Goal: Communication & Community: Answer question/provide support

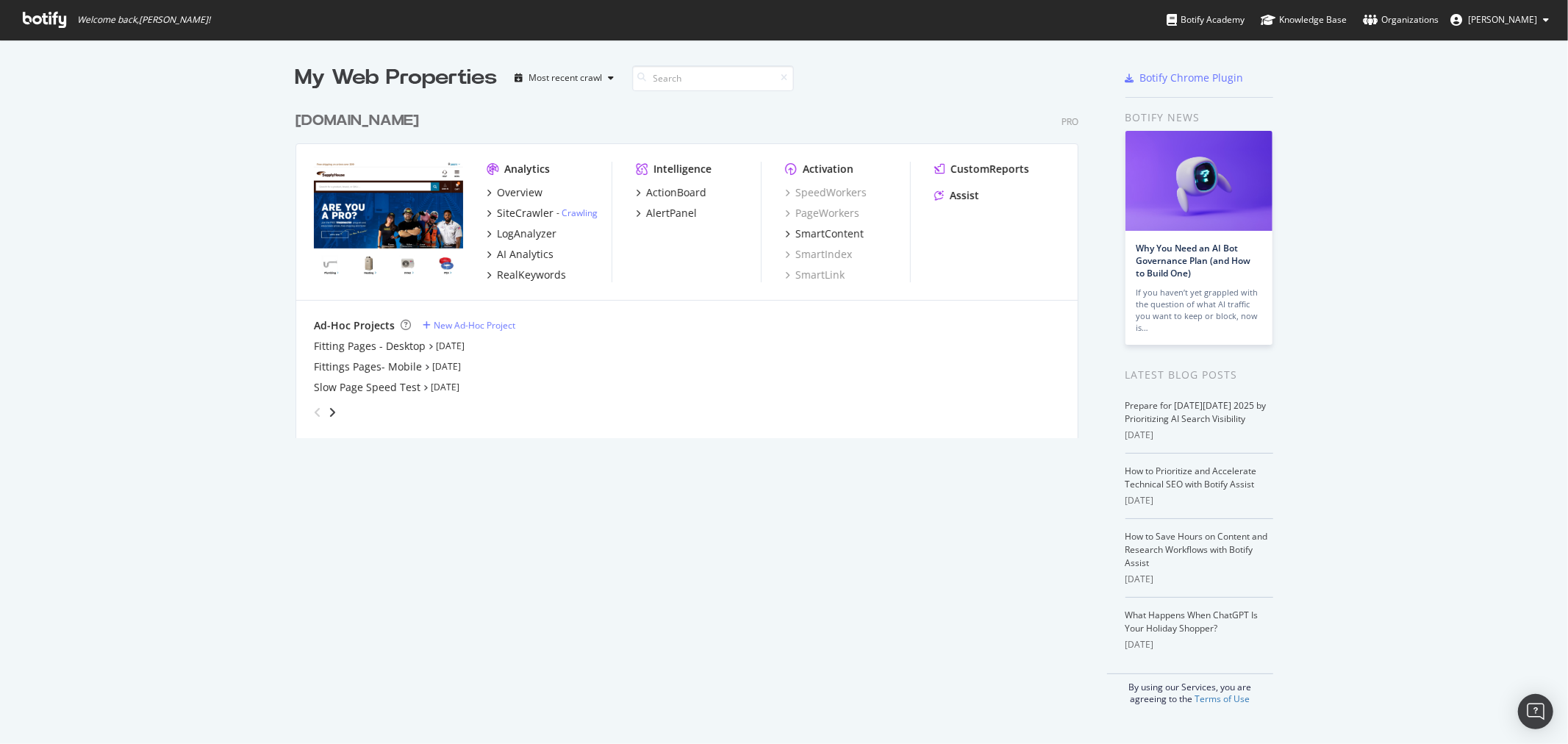
scroll to position [732, 1554]
click at [1534, 708] on img "Open Intercom Messenger" at bounding box center [1535, 711] width 19 height 19
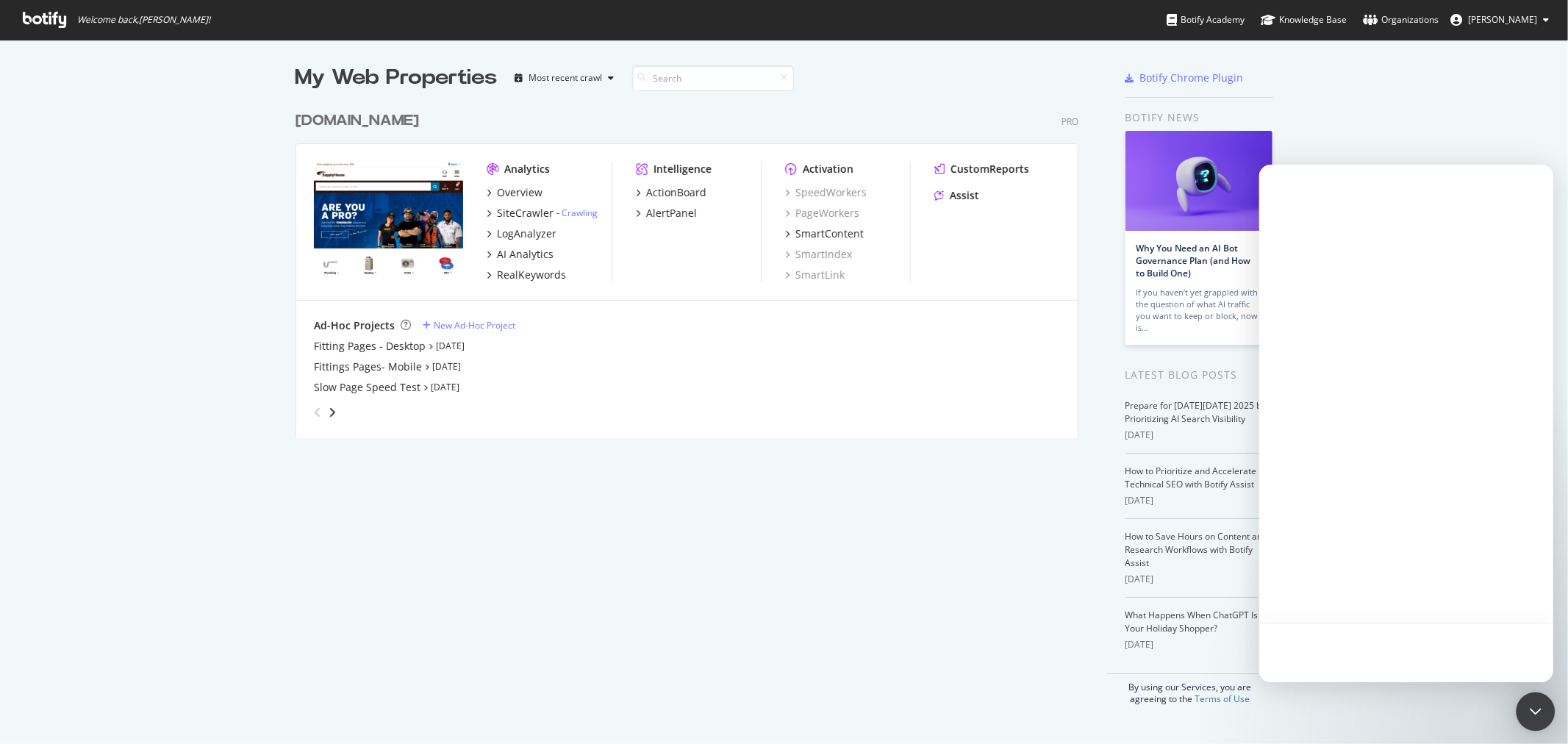
scroll to position [0, 0]
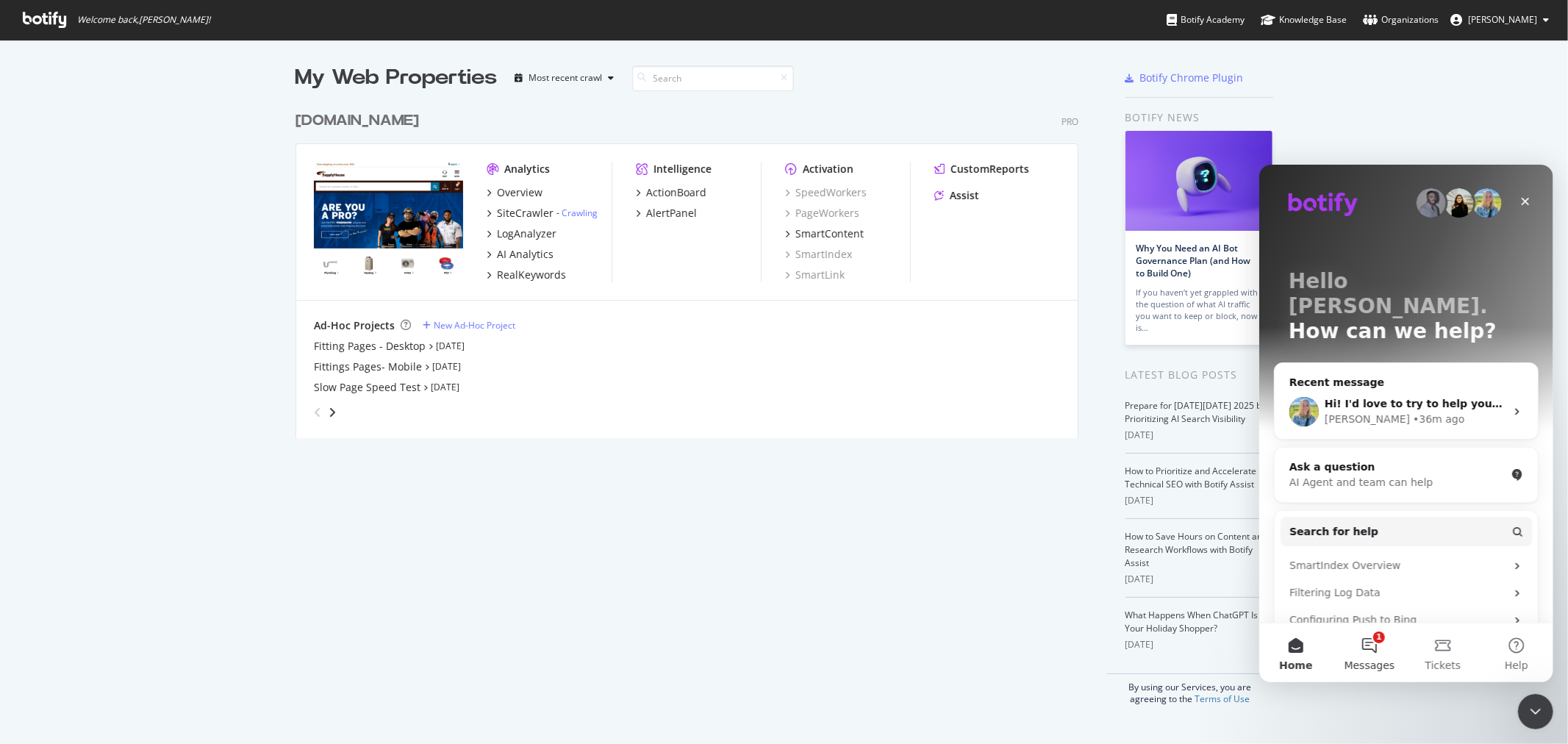
click at [1371, 673] on button "1 Messages" at bounding box center [1369, 652] width 74 height 59
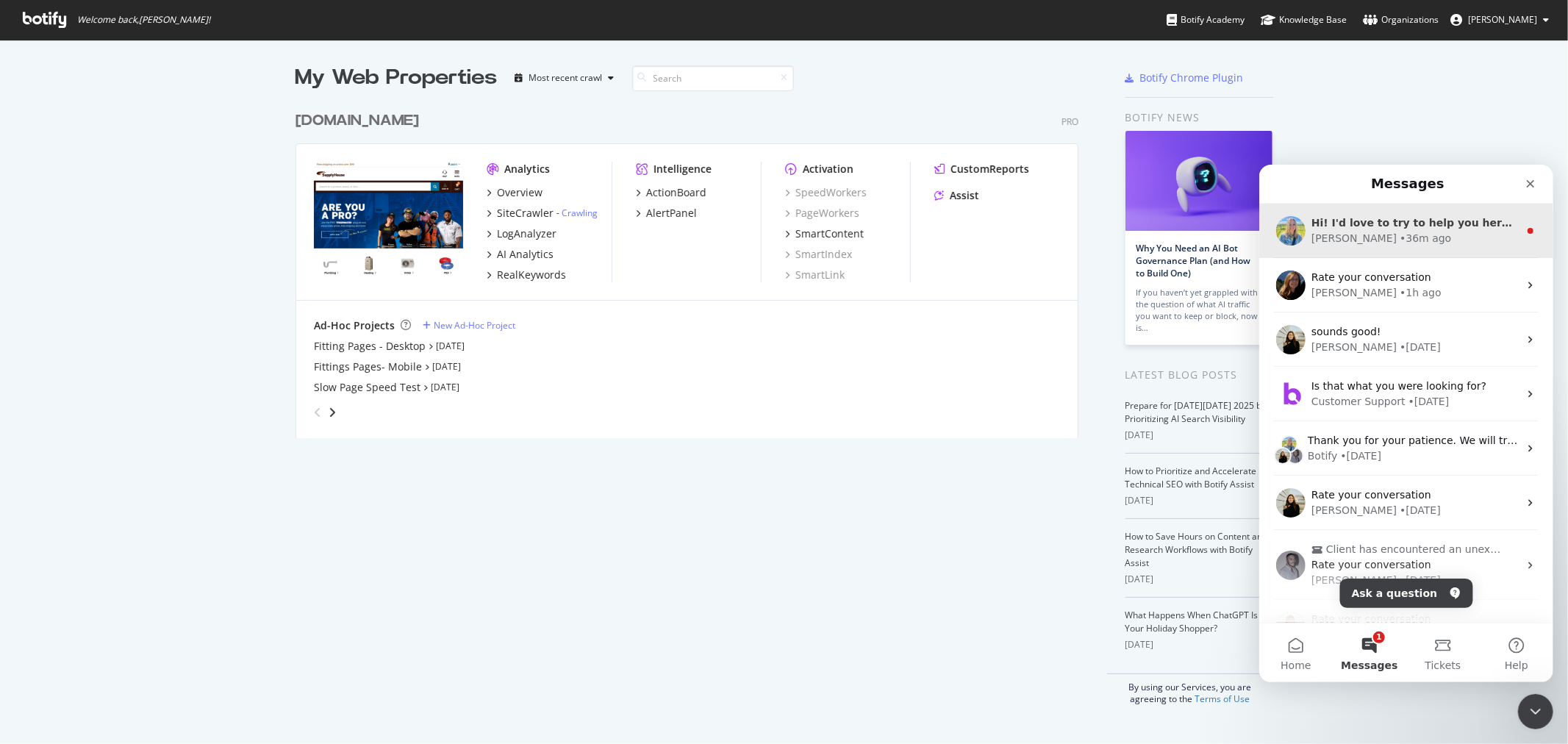
click at [1402, 233] on div "[PERSON_NAME] • 36m ago" at bounding box center [1414, 238] width 207 height 16
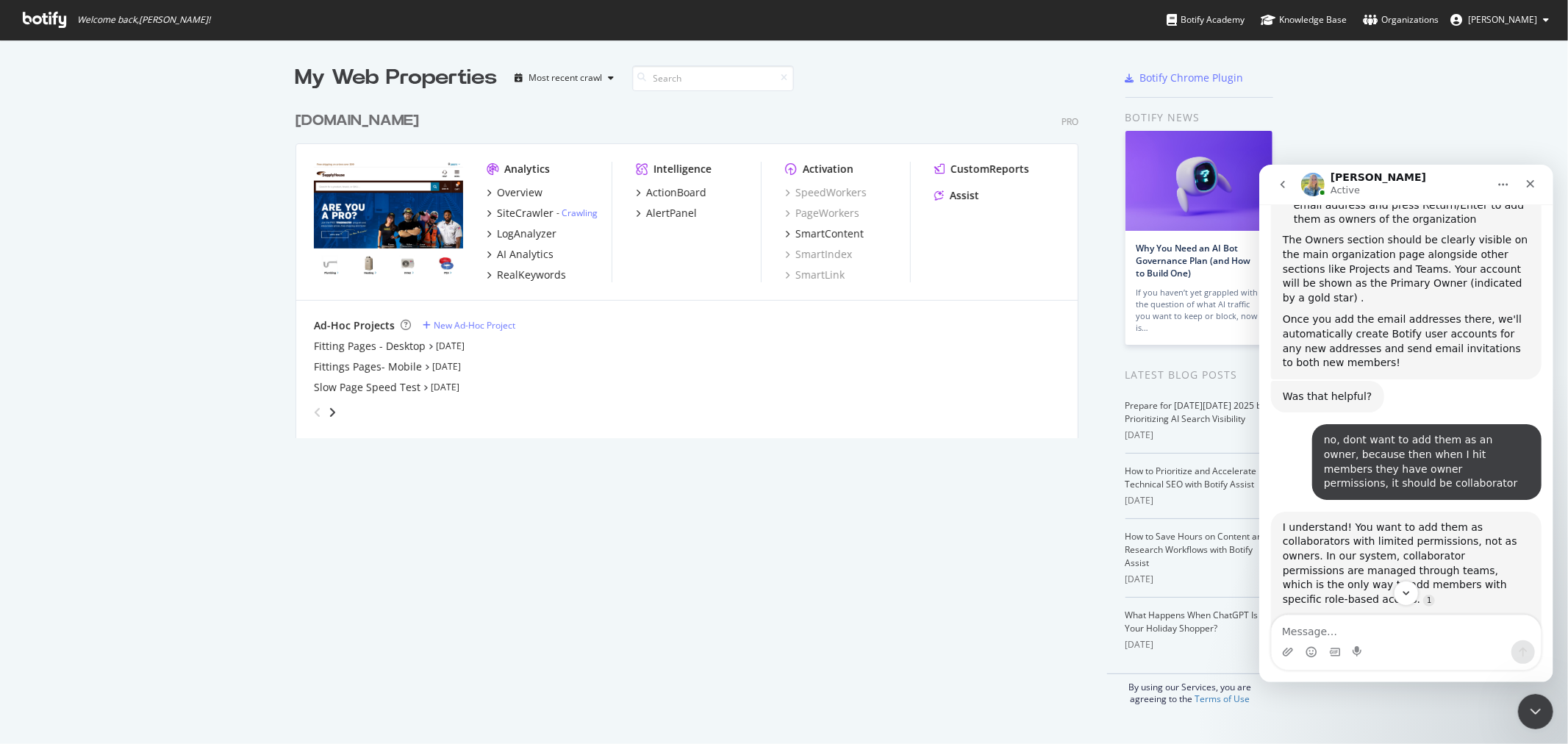
scroll to position [2708, 0]
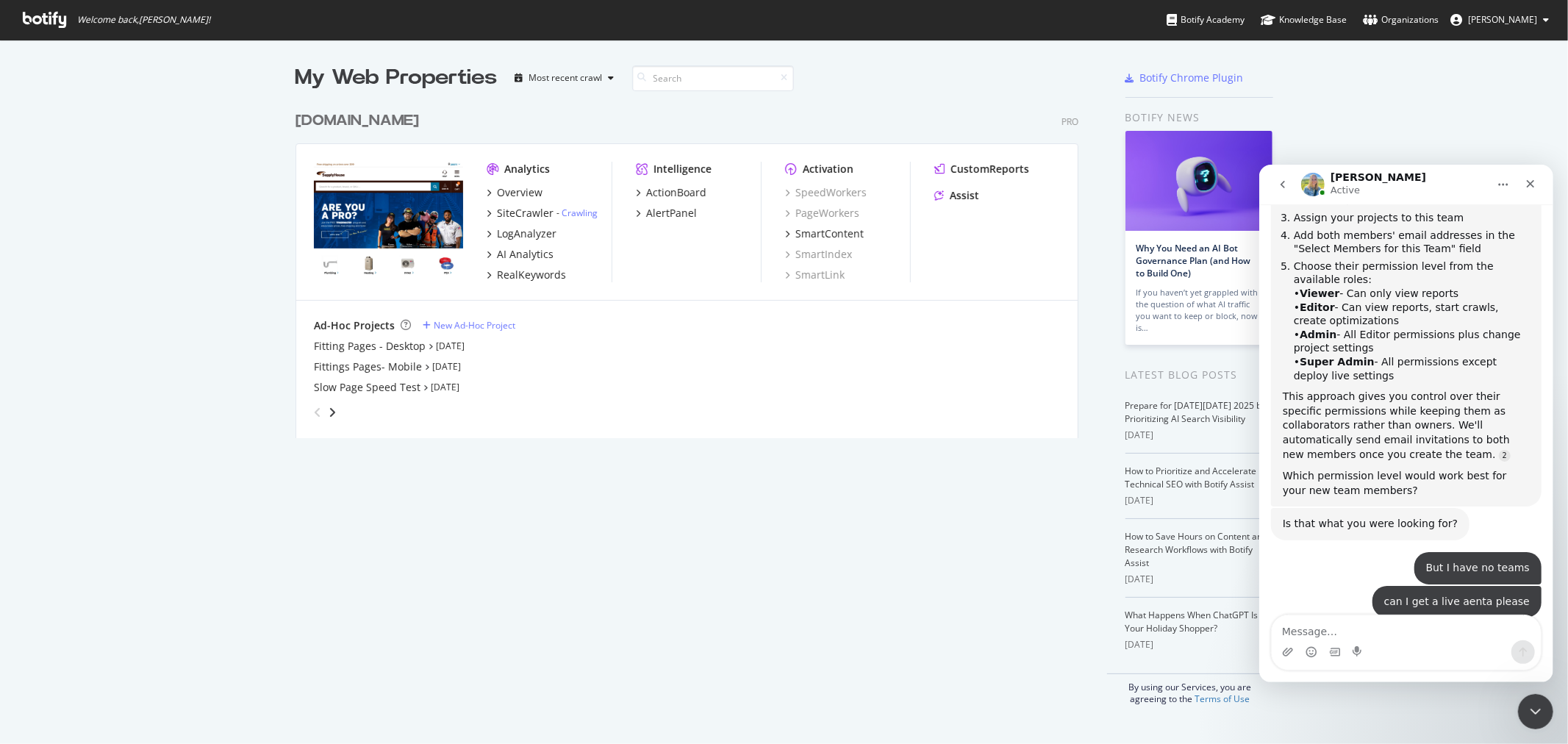
click at [1363, 628] on textarea "Message…" at bounding box center [1405, 627] width 269 height 25
type textarea "Hi!"
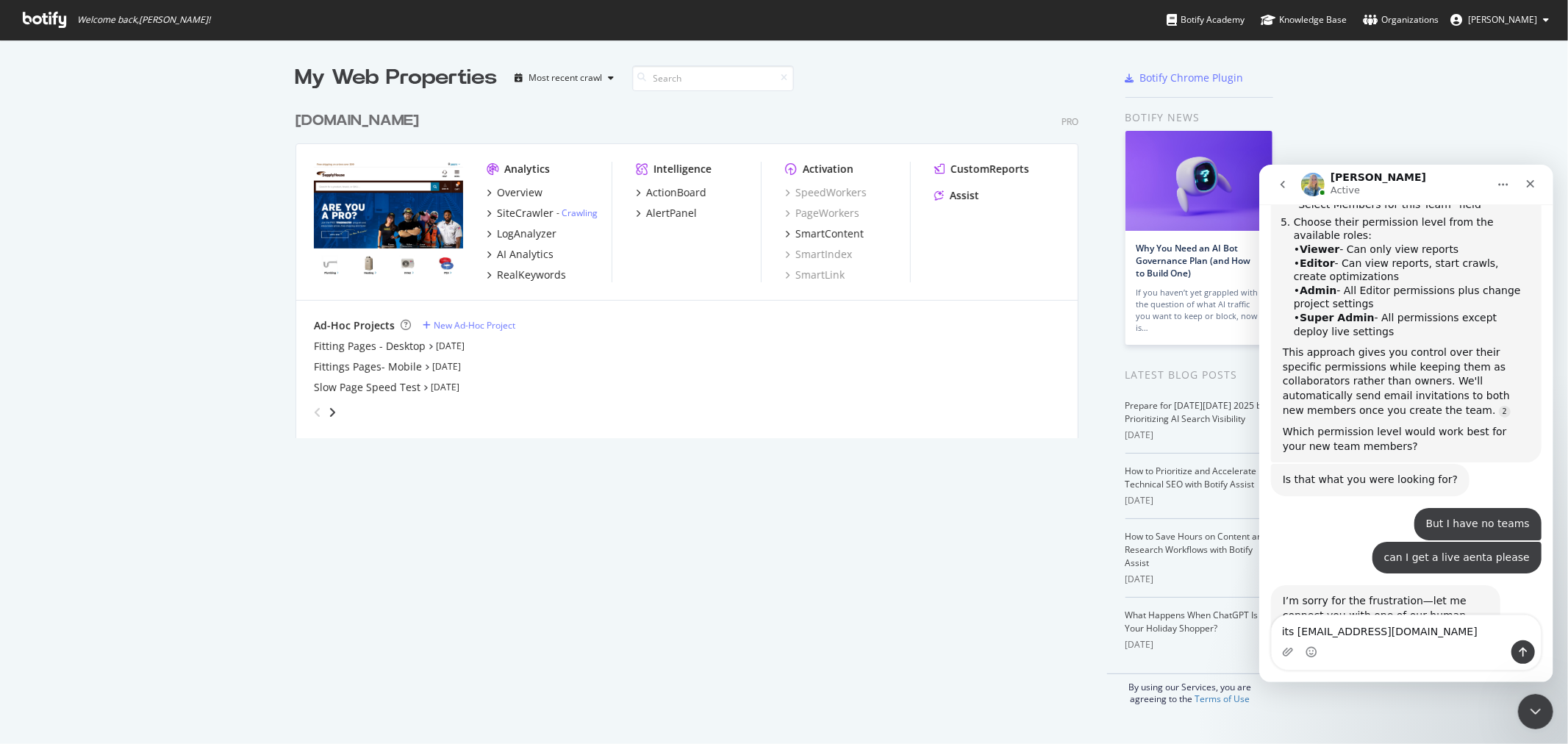
type textarea "its [EMAIL_ADDRESS][DOMAIN_NAME]"
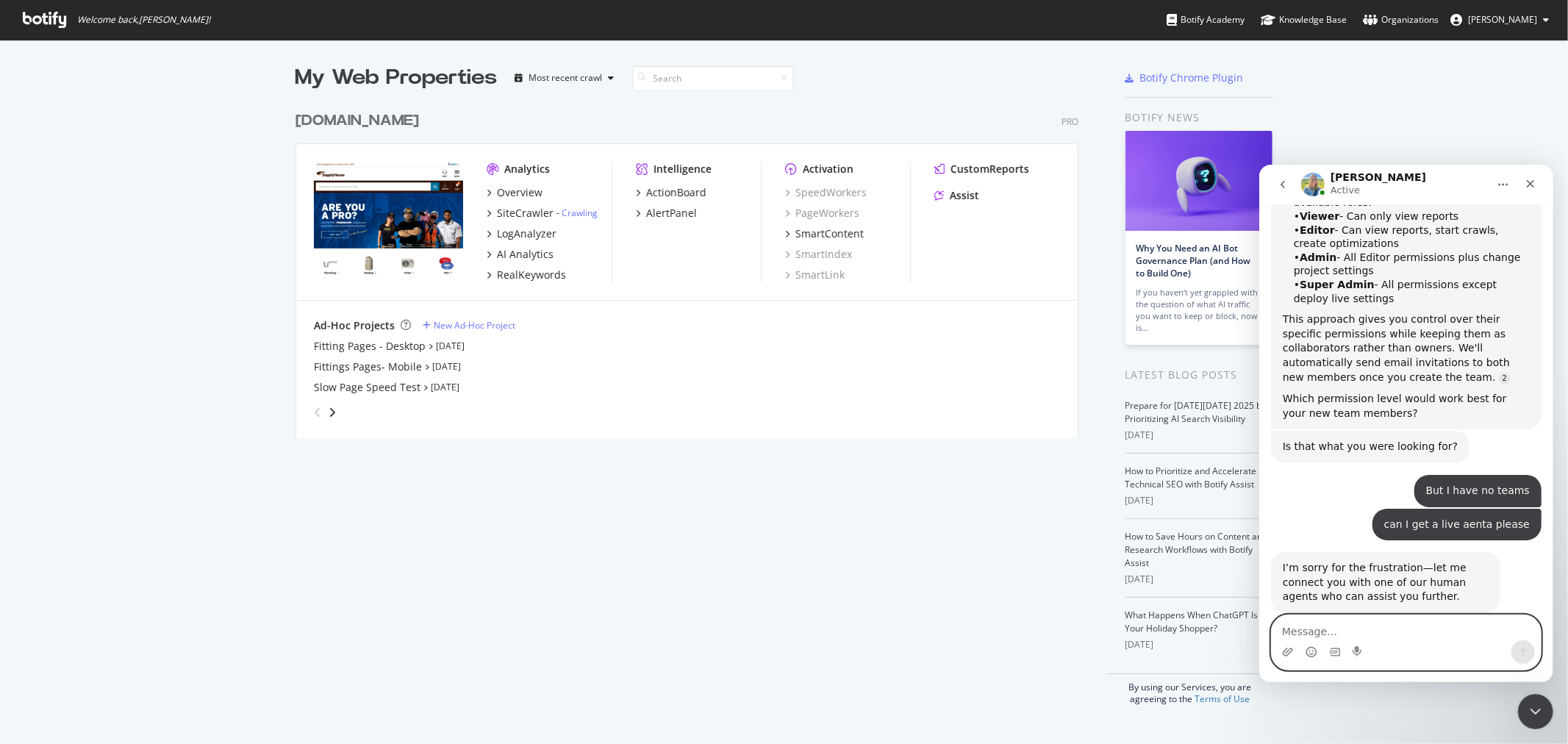
click at [1344, 628] on textarea "Message…" at bounding box center [1405, 627] width 269 height 25
paste textarea "[EMAIL_ADDRESS][DOMAIN_NAME]"
type textarea "[EMAIL_ADDRESS][DOMAIN_NAME]"
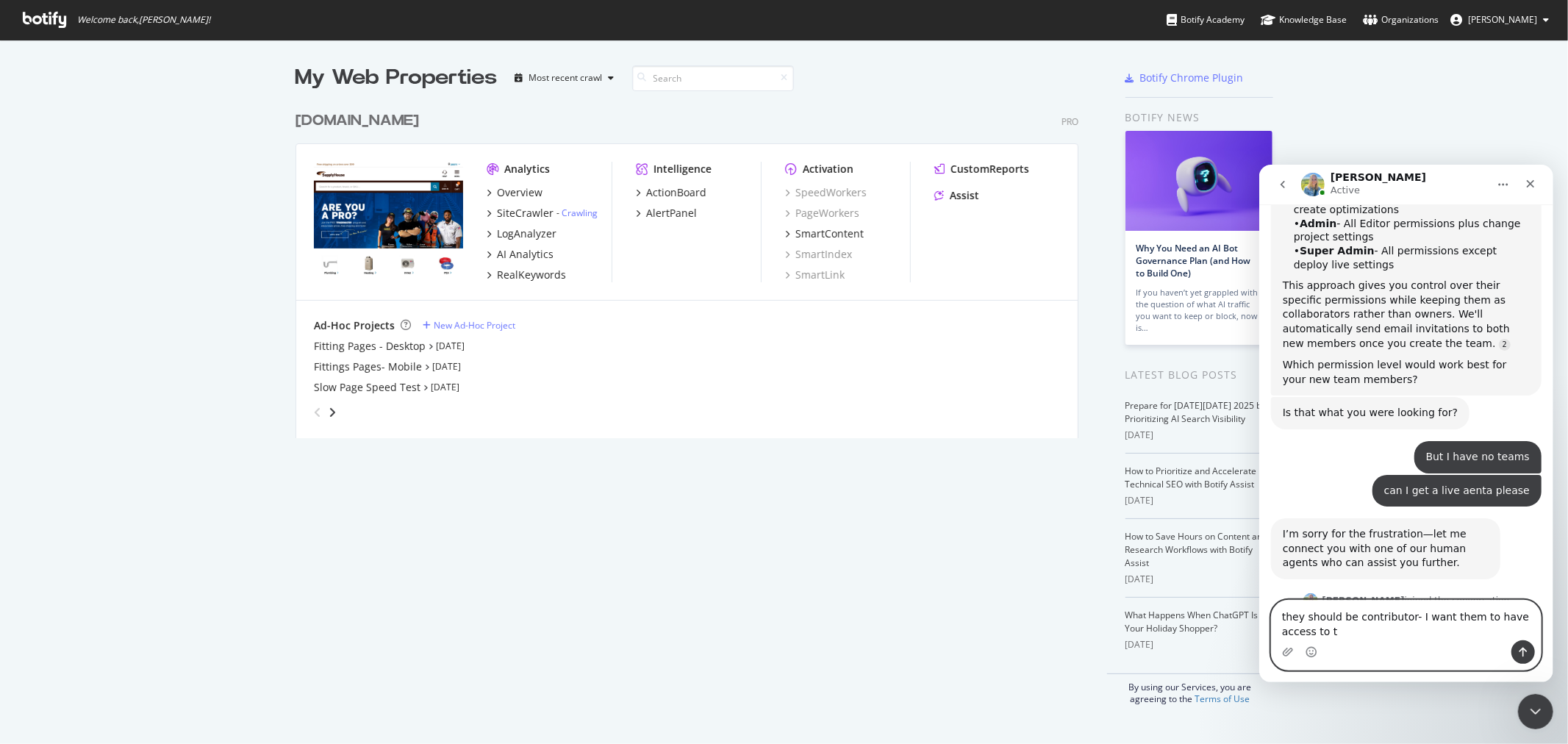
scroll to position [2834, 0]
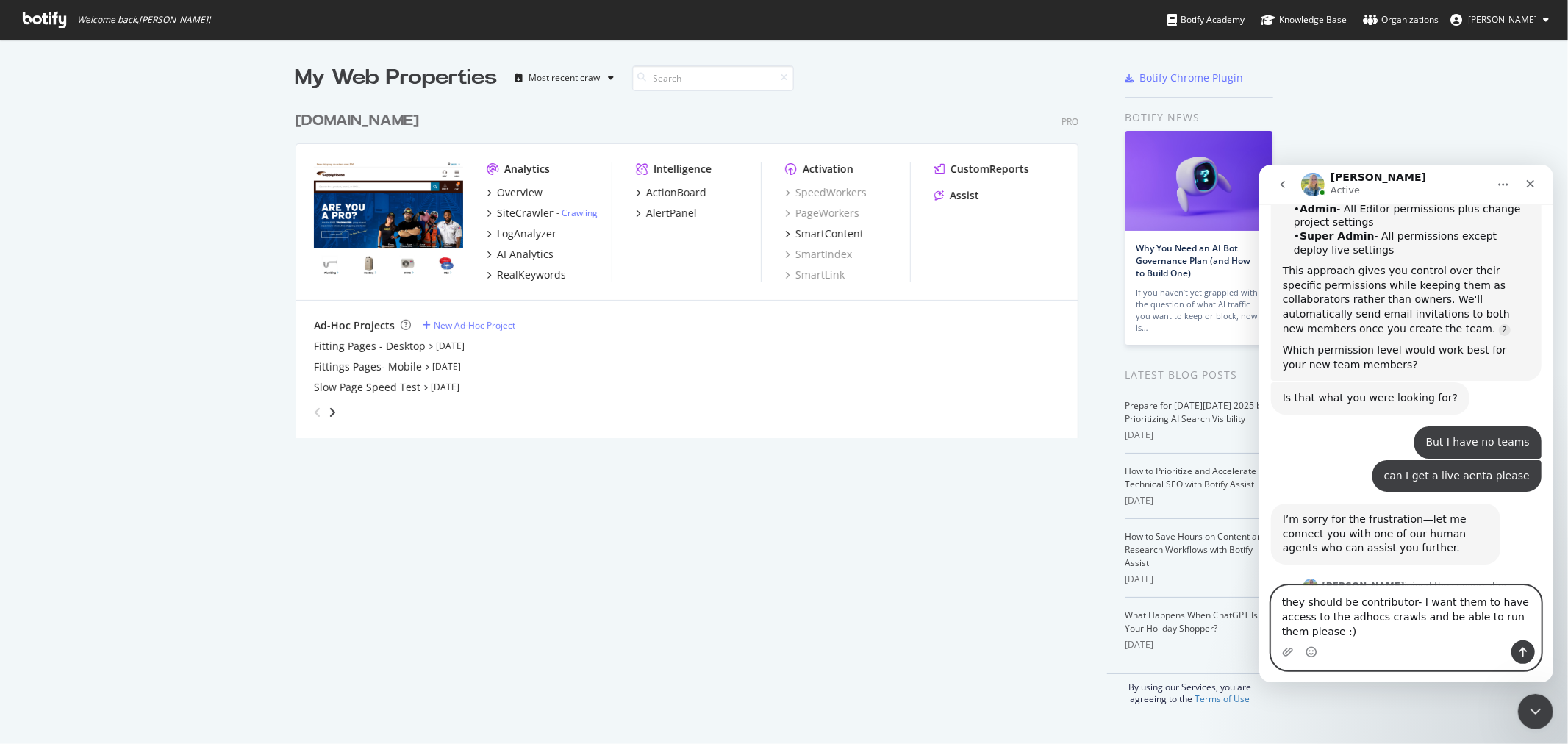
type textarea "they should be contributor- I want them to have access to the adhocs crawls and…"
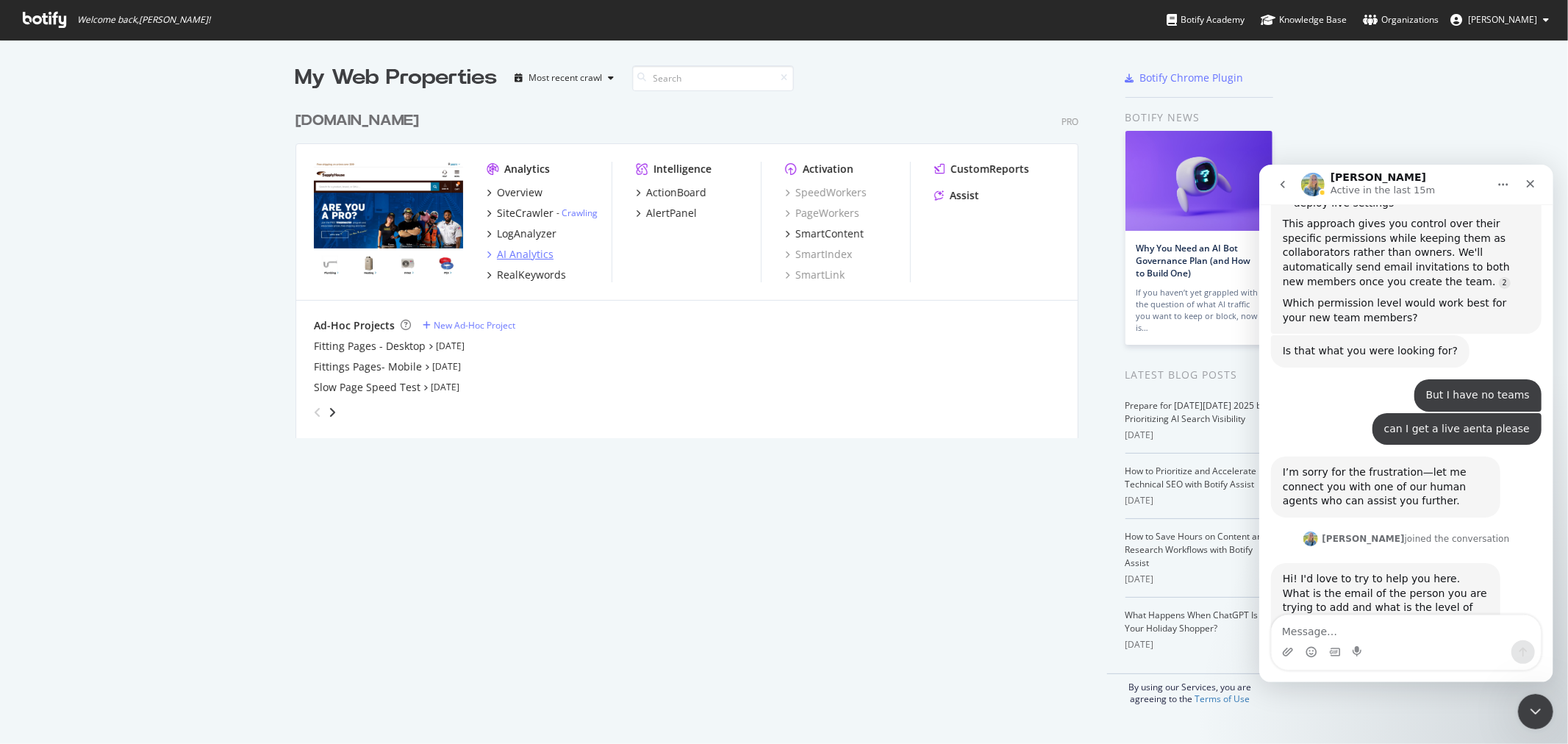
click at [519, 255] on div "AI Analytics" at bounding box center [525, 255] width 56 height 15
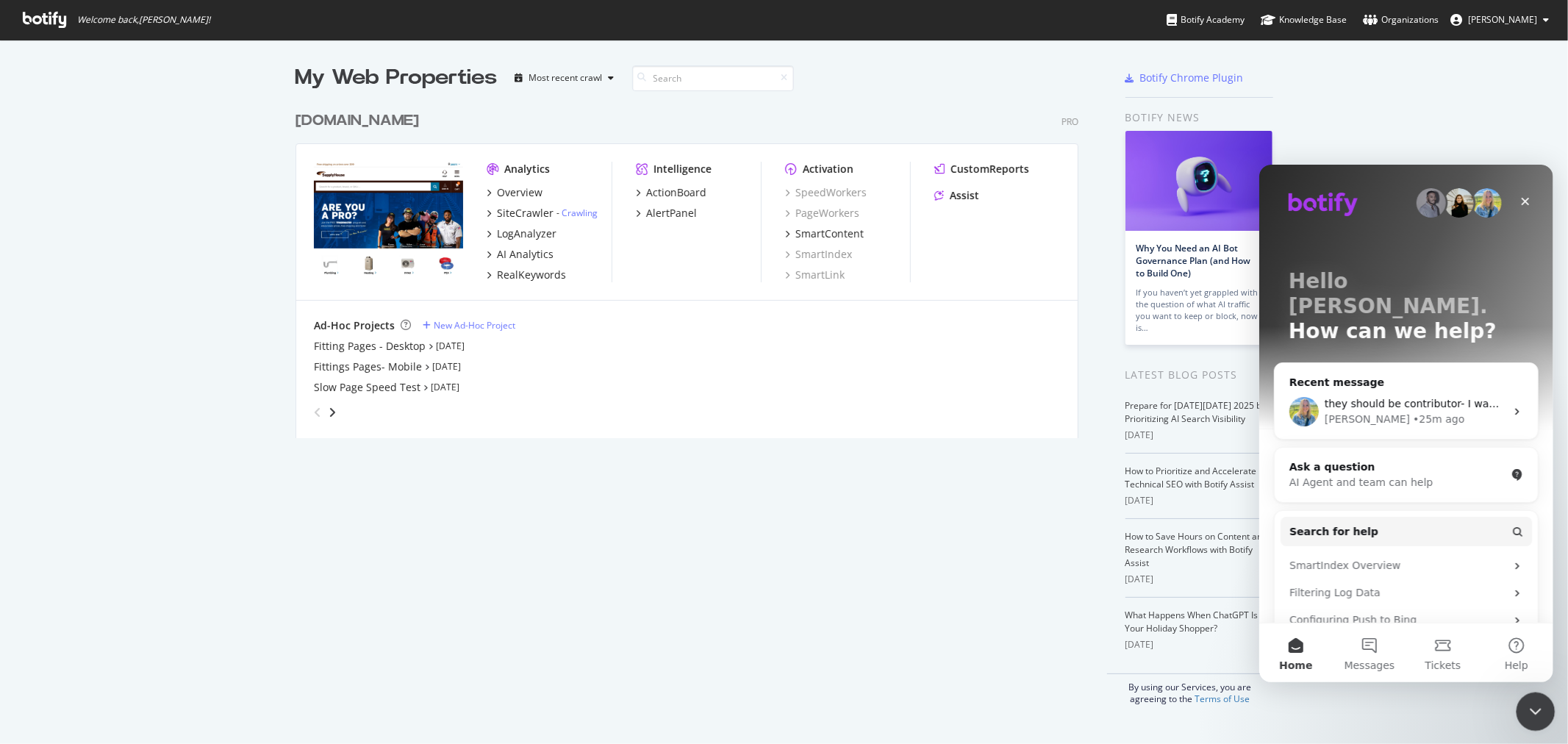
click at [1539, 724] on div "Close Intercom Messenger" at bounding box center [1533, 709] width 35 height 35
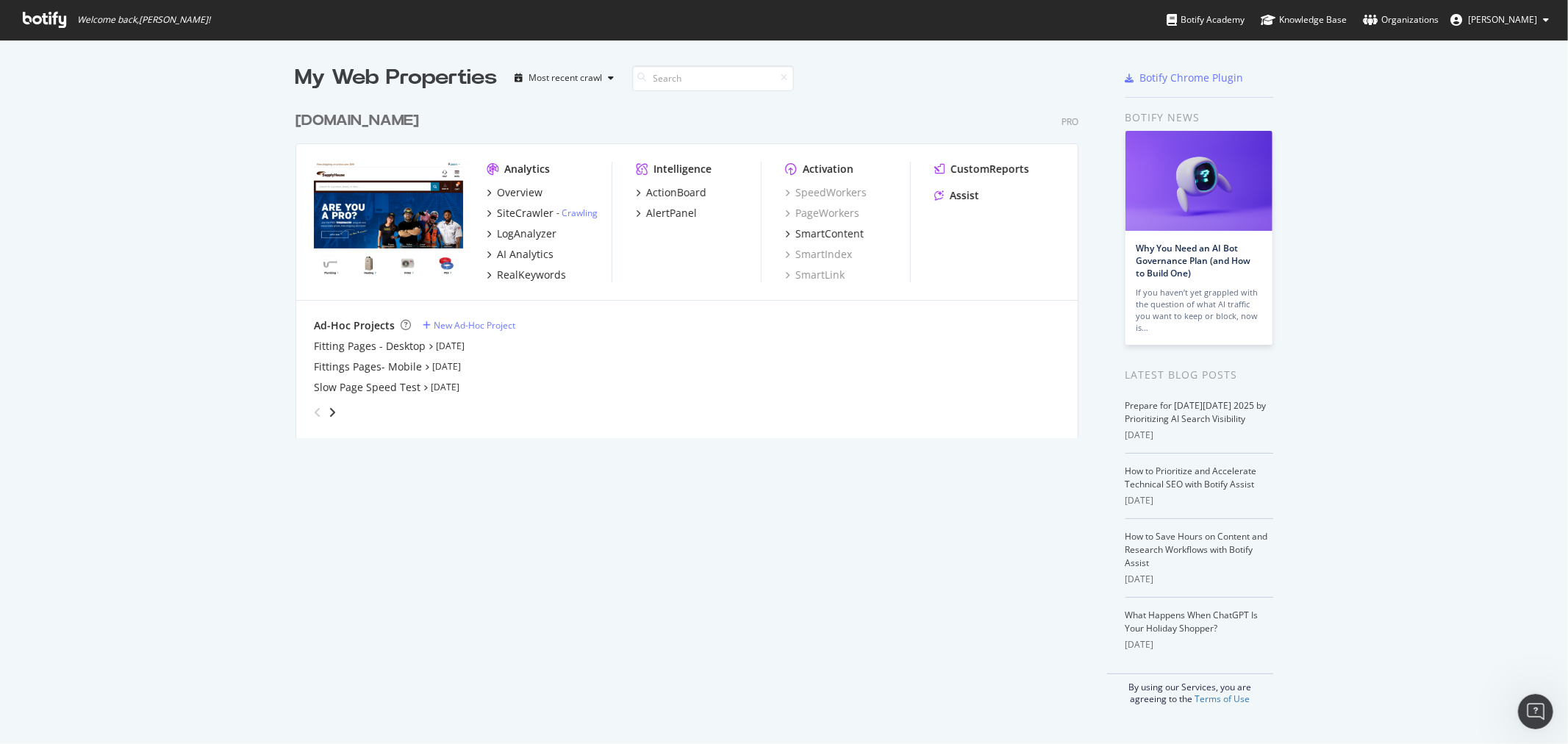
scroll to position [732, 1554]
click at [1520, 699] on body "Welcome back, Alejandra Roca ! Botify Academy Knowledge Base Organizations Alej…" at bounding box center [784, 372] width 1568 height 744
click at [1520, 703] on div "Open Intercom Messenger" at bounding box center [1533, 709] width 49 height 49
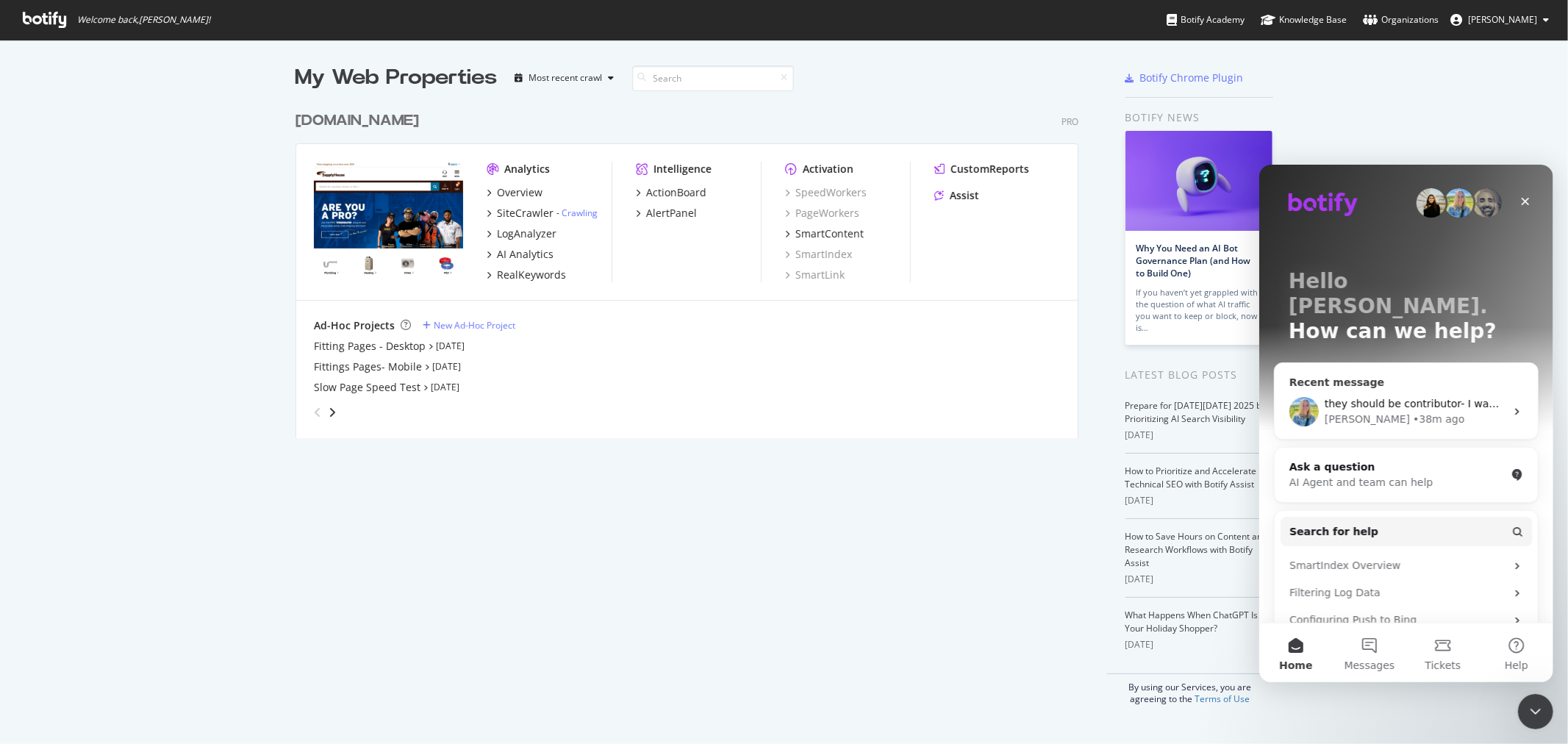
click at [1392, 375] on div "Recent message" at bounding box center [1405, 382] width 233 height 16
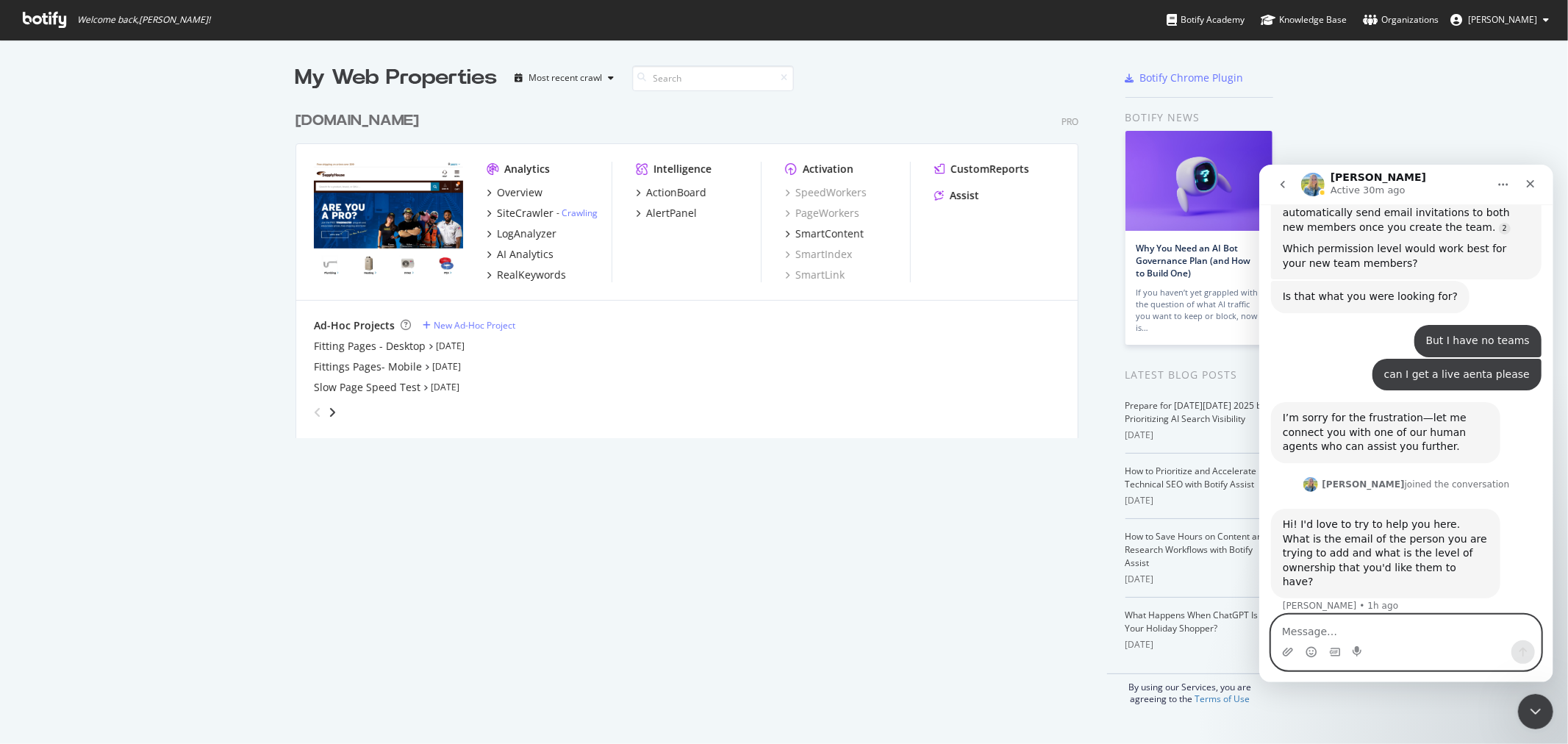
scroll to position [2938, 0]
click at [1389, 630] on textarea "Message…" at bounding box center [1405, 627] width 269 height 25
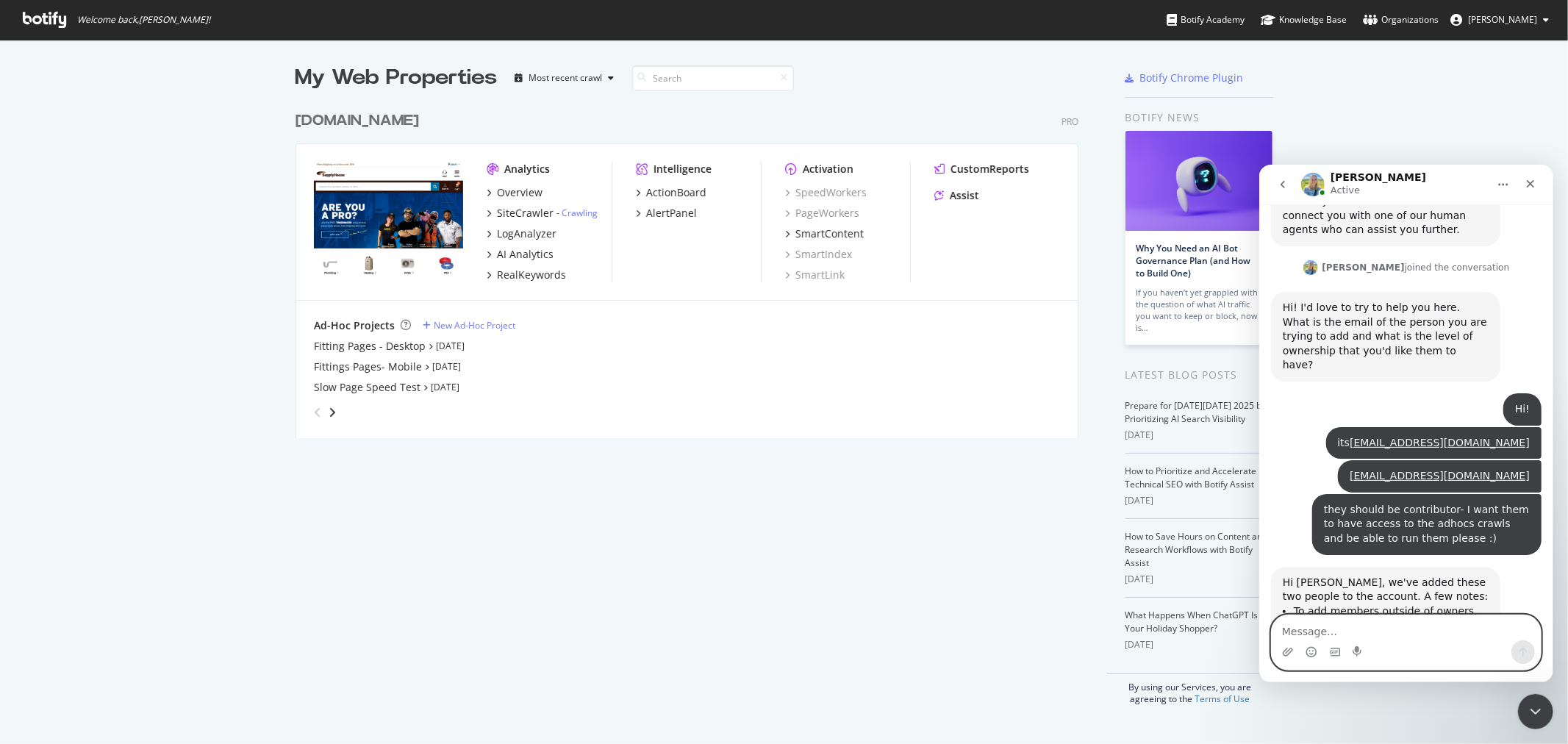
scroll to position [3161, 0]
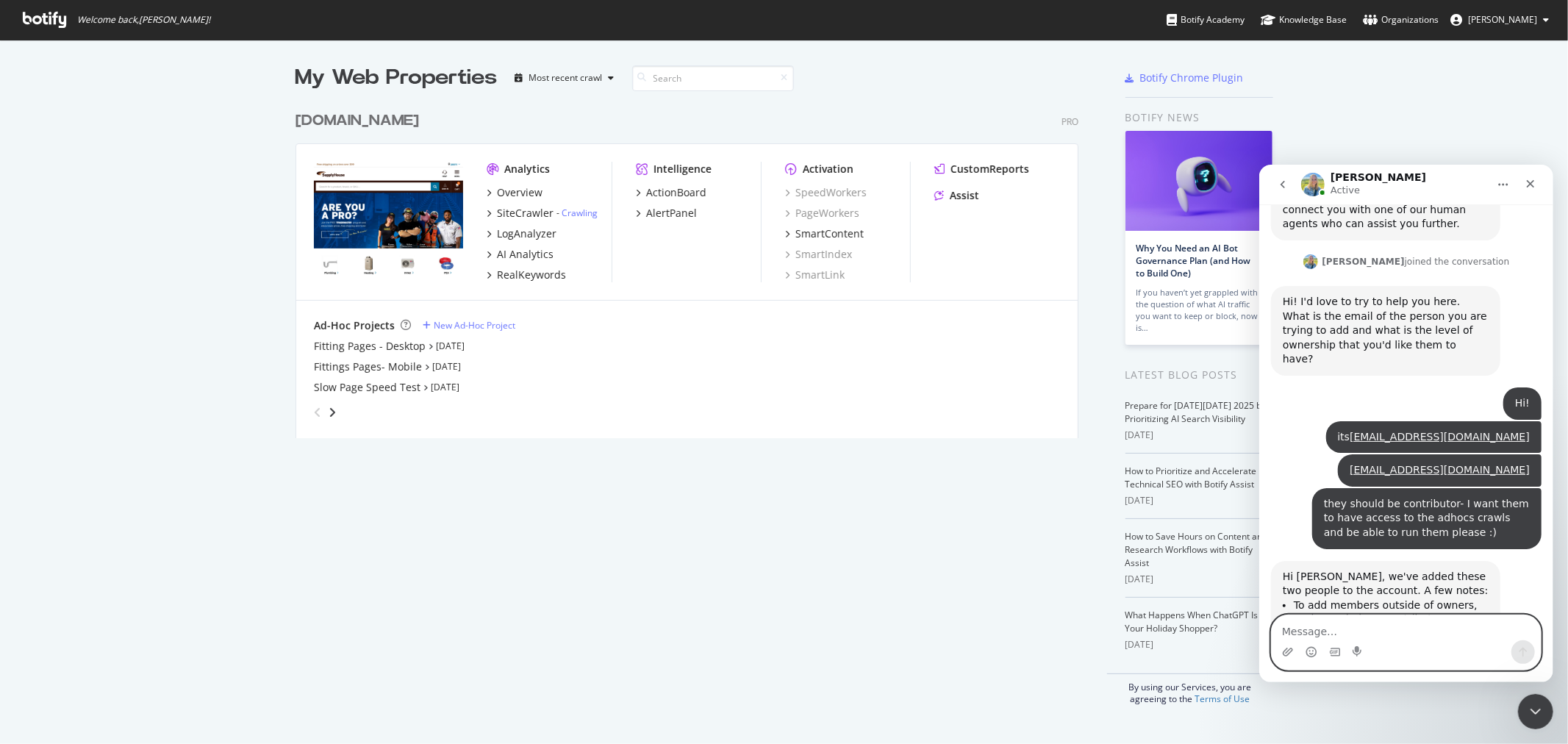
click at [1387, 615] on textarea "Message…" at bounding box center [1405, 627] width 269 height 25
type textarea "yay"
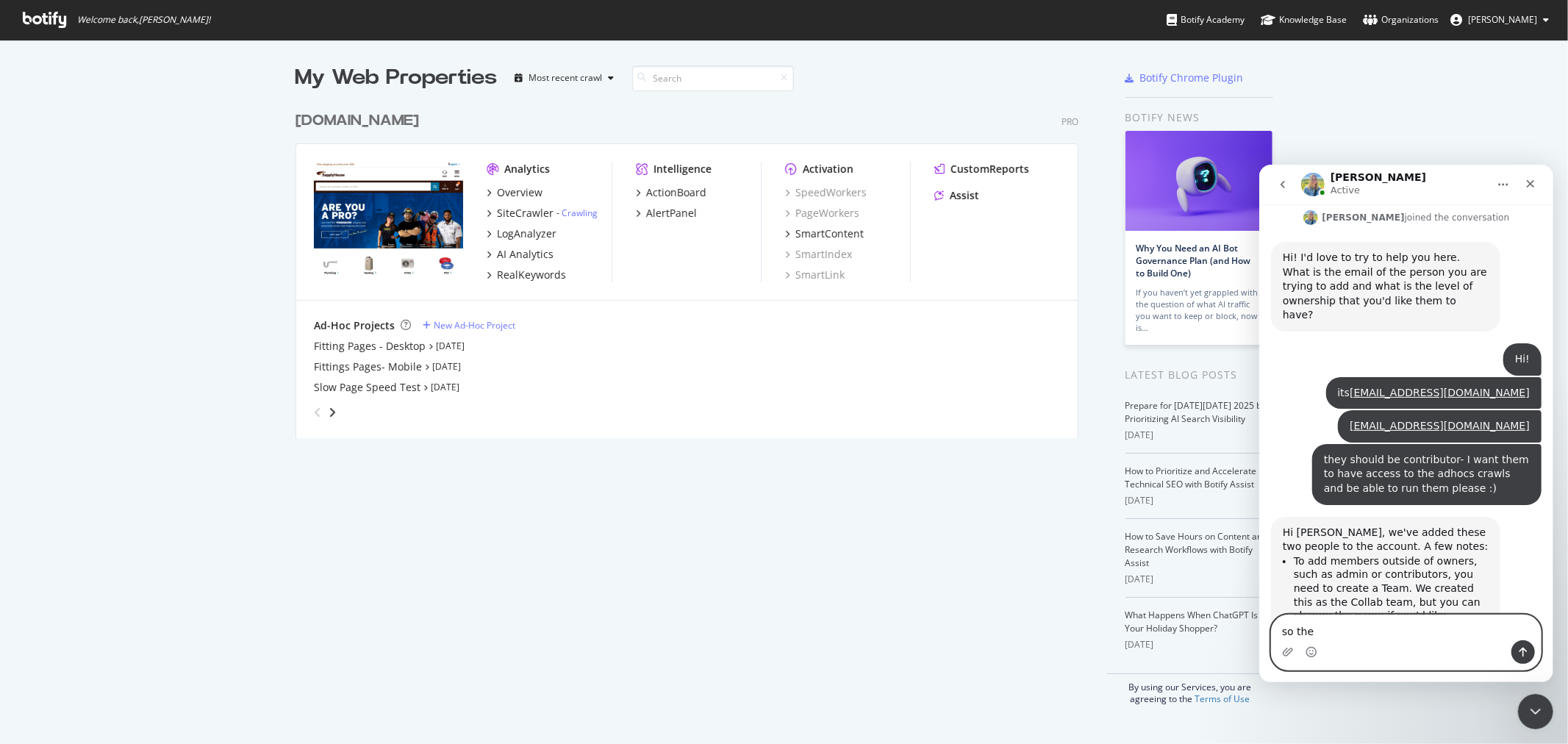
scroll to position [3204, 0]
type textarea "so they have access to the adhoc crawls?"
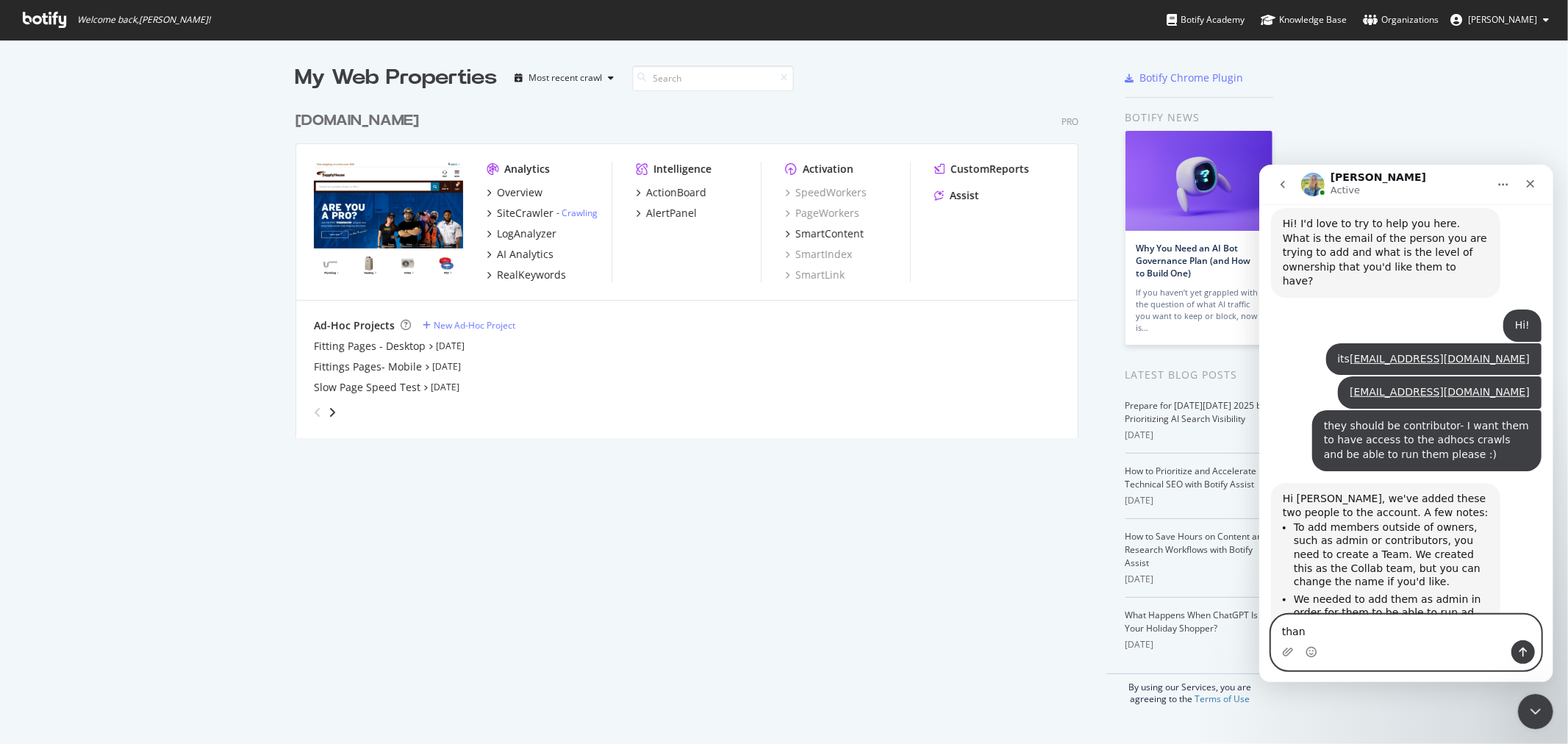
scroll to position [3238, 0]
type textarea "thanks so much, Meghan :)"
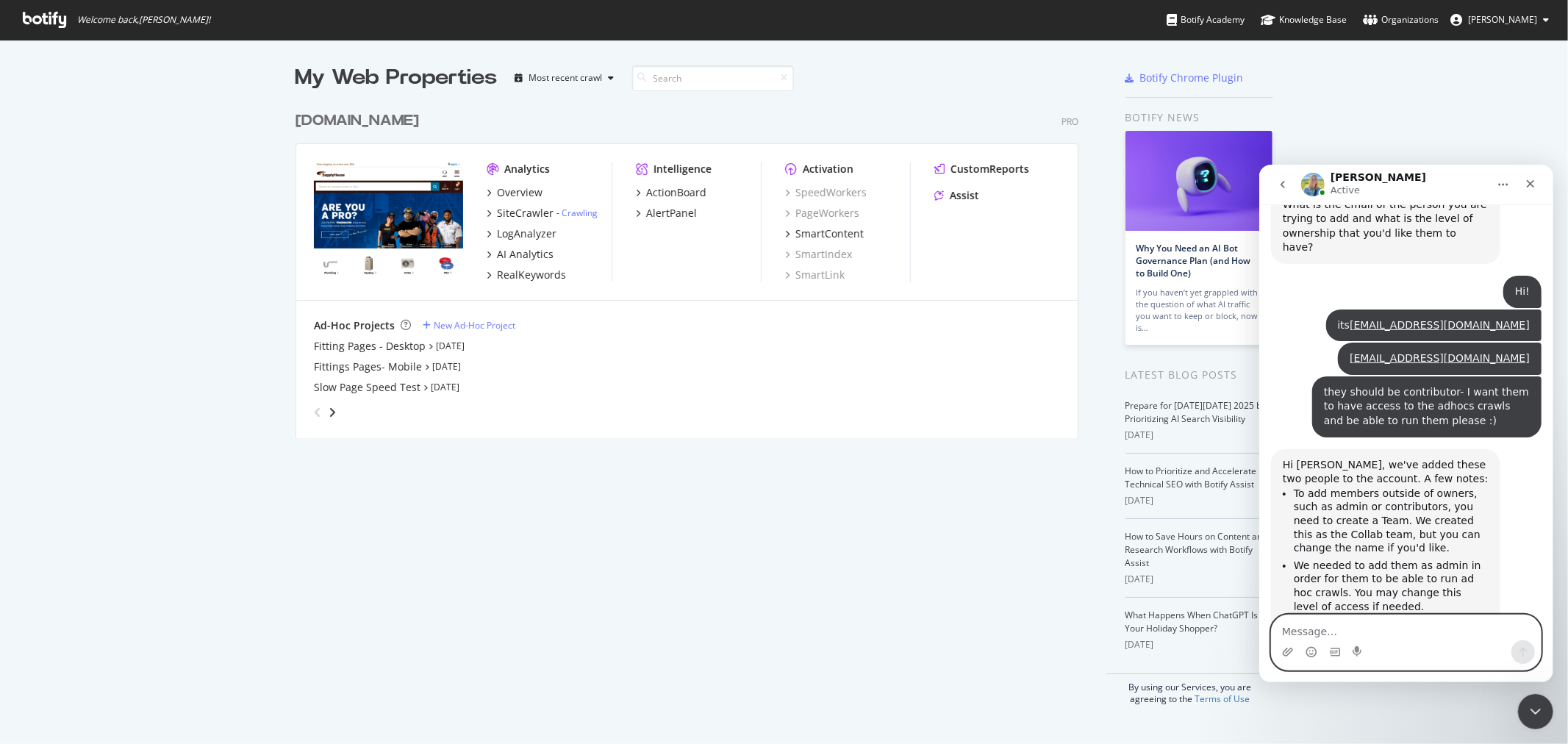
scroll to position [3271, 0]
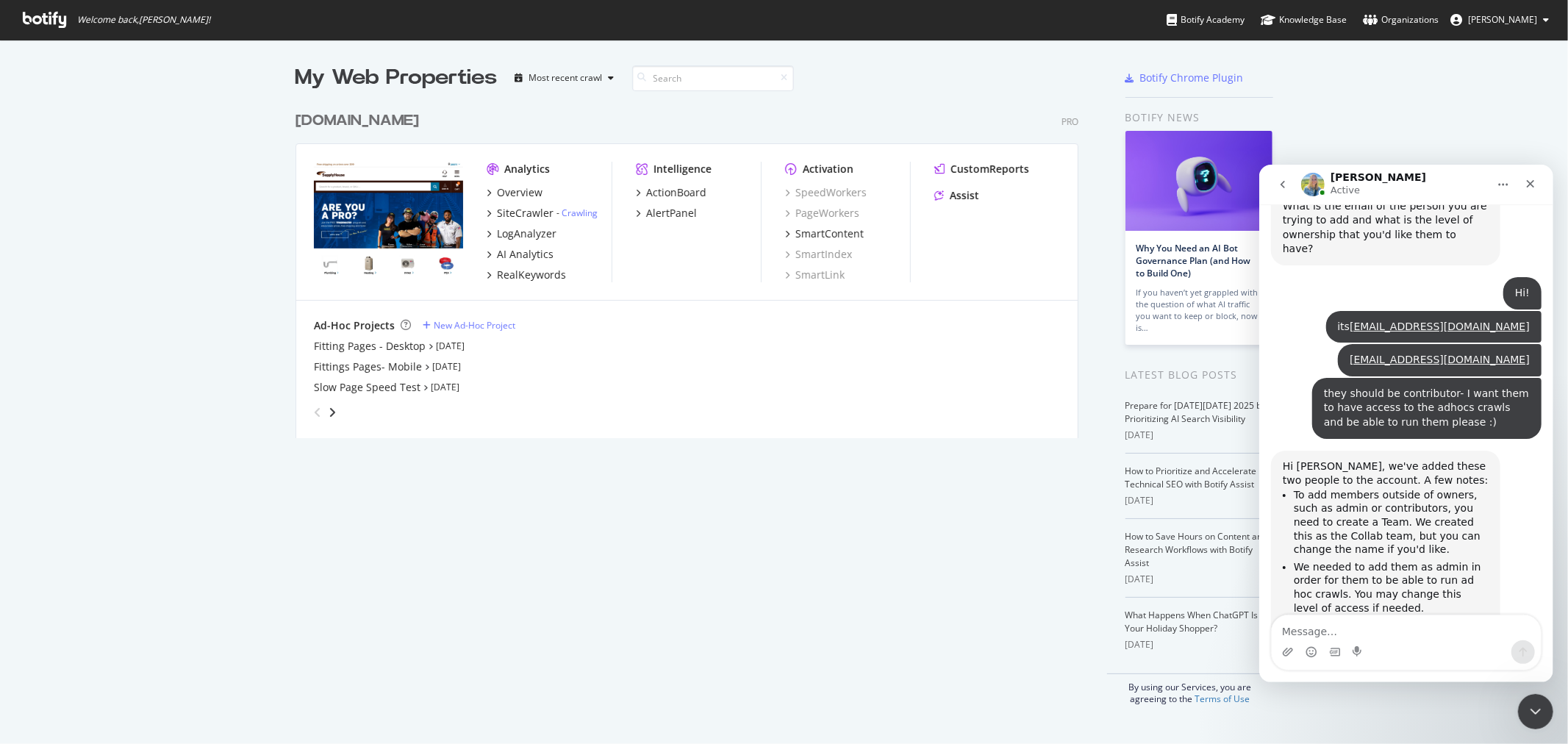
drag, startPoint x: 1059, startPoint y: 498, endPoint x: 898, endPoint y: 499, distance: 161.0
click at [1059, 498] on div "My Web Properties Most recent crawl www.supplyhouse.com Pro Analytics Overview …" at bounding box center [702, 384] width 812 height 642
click at [853, 649] on div "My Web Properties Most recent crawl www.supplyhouse.com Pro Analytics Overview …" at bounding box center [702, 384] width 812 height 642
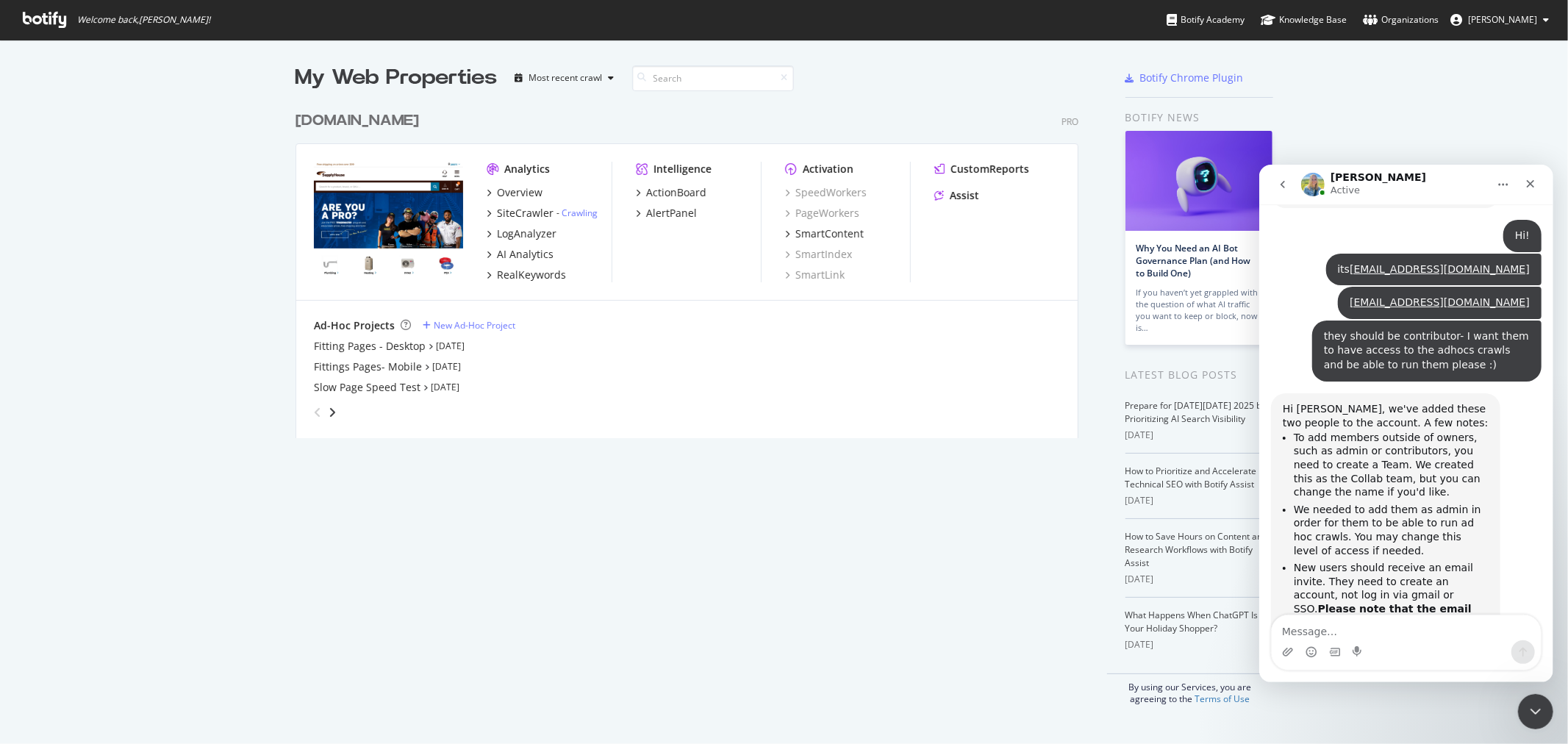
scroll to position [3372, 0]
